Goal: Check status

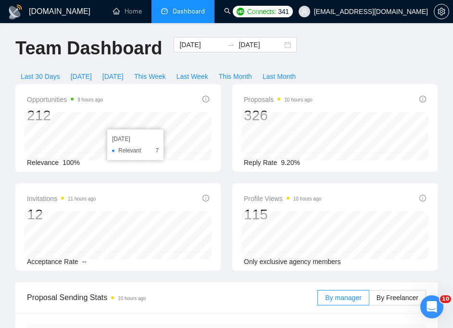
scroll to position [1, 0]
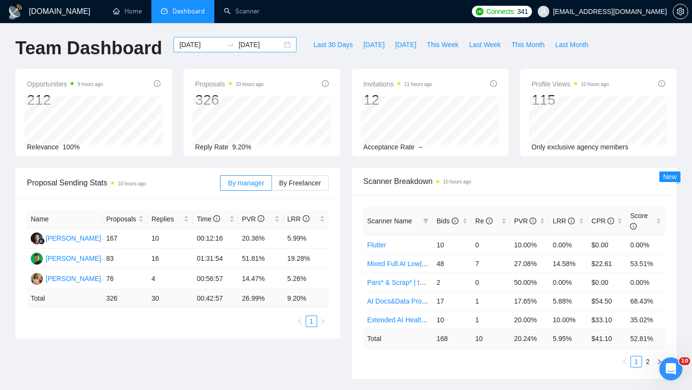
click at [208, 44] on input "[DATE]" at bounding box center [201, 44] width 44 height 11
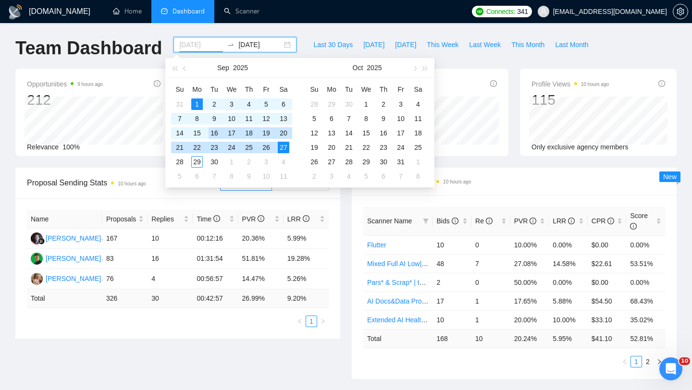
type input "[DATE]"
click at [198, 104] on div "1" at bounding box center [197, 104] width 12 height 12
click at [278, 44] on div "[DATE] [DATE]" at bounding box center [234, 44] width 123 height 15
click at [256, 42] on input "[DATE]" at bounding box center [260, 44] width 44 height 11
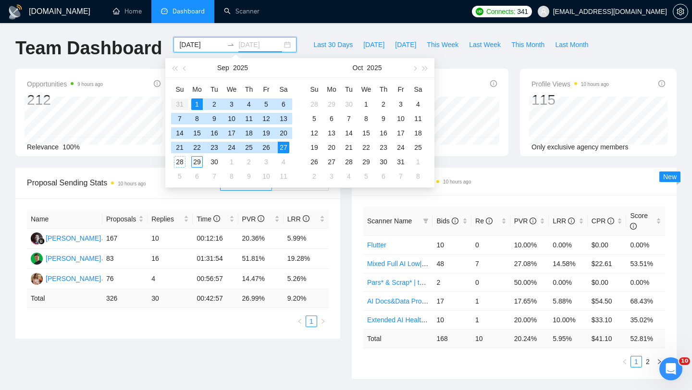
type input "[DATE]"
click at [202, 159] on div "29" at bounding box center [197, 162] width 12 height 12
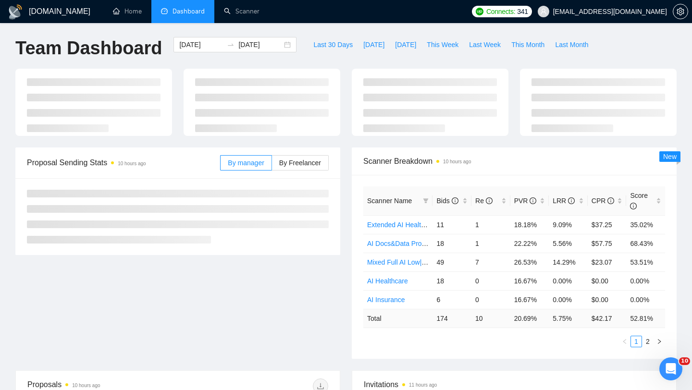
click at [200, 265] on div "Proposal Sending Stats 10 hours ago By manager By Freelancer Scanner Breakdown …" at bounding box center [346, 258] width 673 height 223
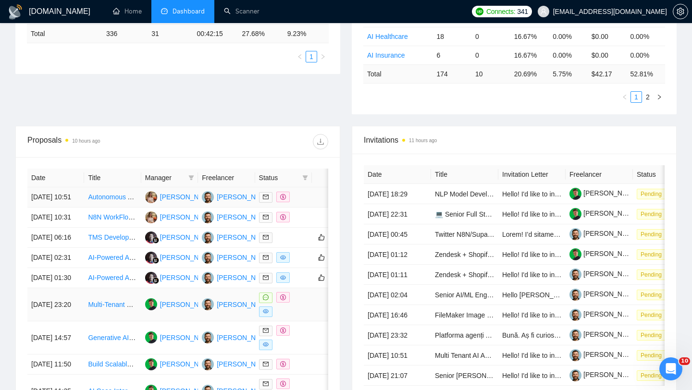
scroll to position [265, 0]
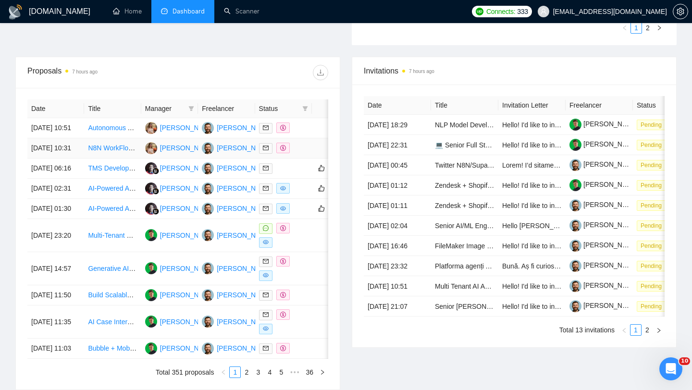
scroll to position [341, 0]
